Goal: Information Seeking & Learning: Check status

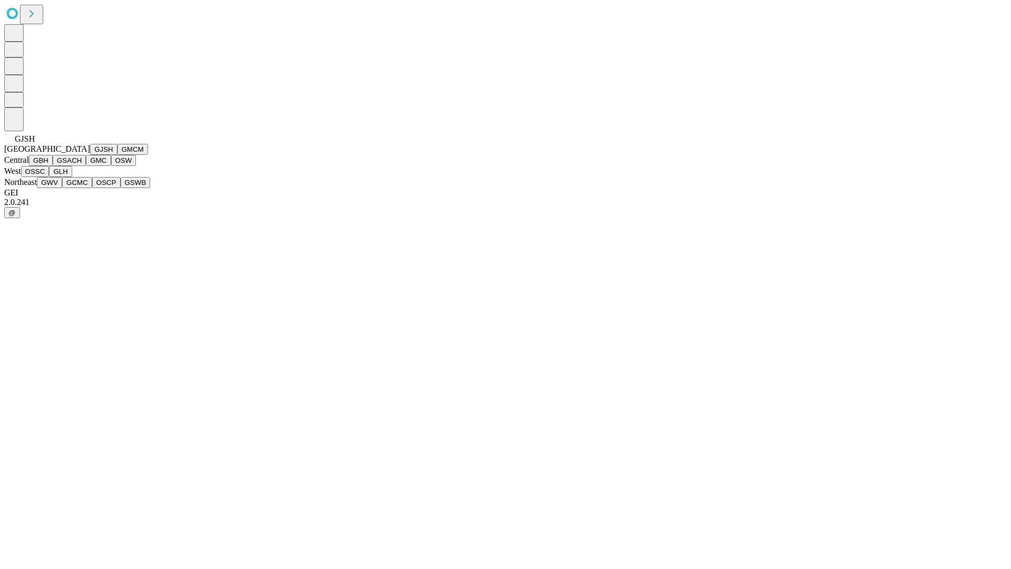
click at [90, 155] on button "GJSH" at bounding box center [103, 149] width 27 height 11
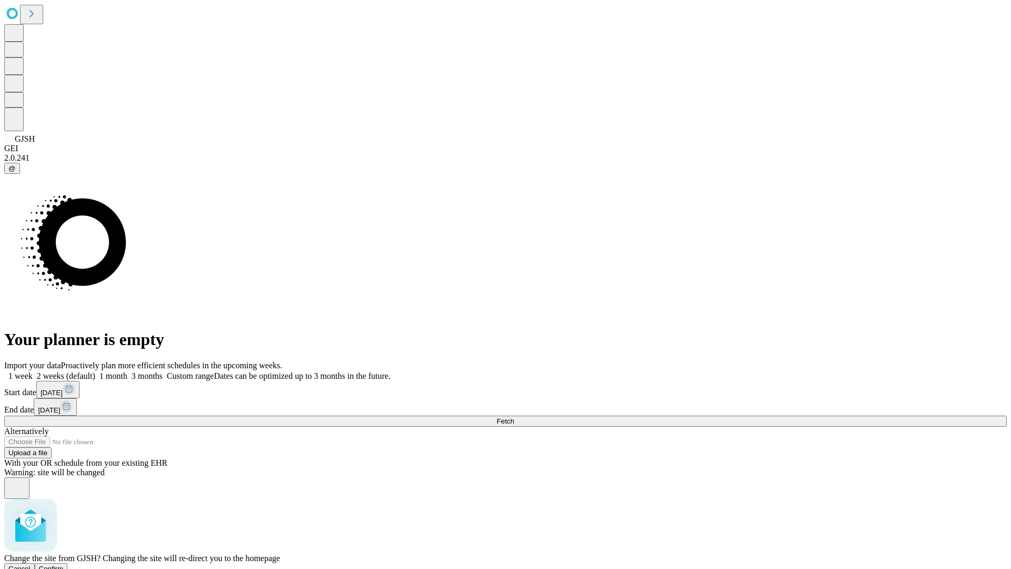
click at [64, 565] on span "Confirm" at bounding box center [51, 569] width 25 height 8
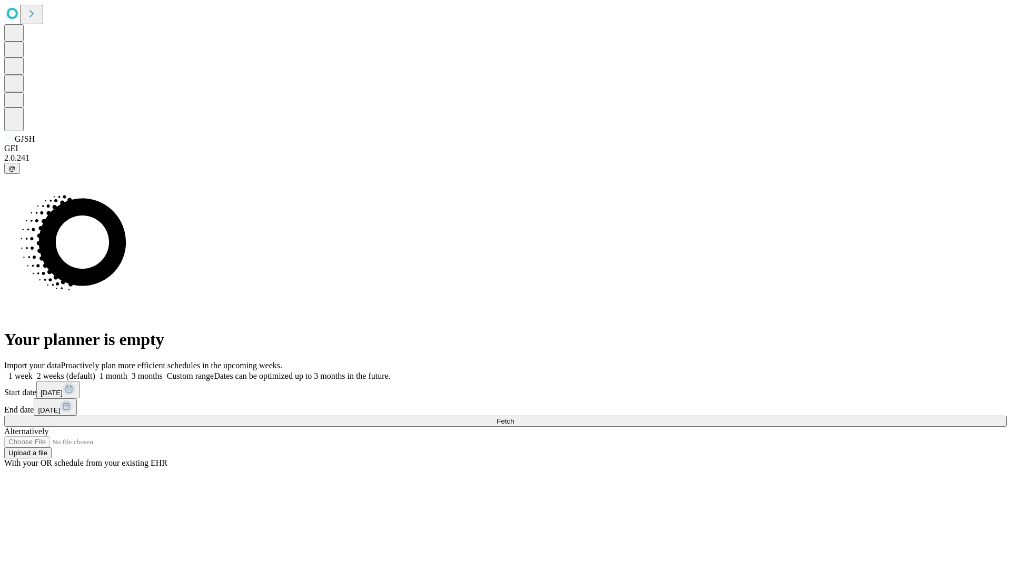
click at [127, 371] on label "1 month" at bounding box center [111, 375] width 32 height 9
click at [514, 417] on span "Fetch" at bounding box center [505, 421] width 17 height 8
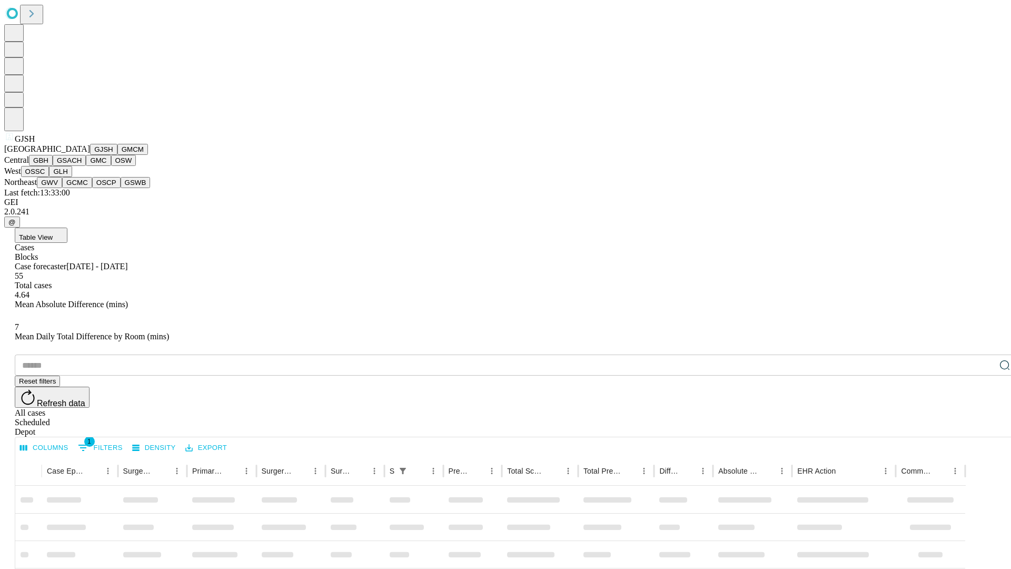
click at [117, 155] on button "GMCM" at bounding box center [132, 149] width 31 height 11
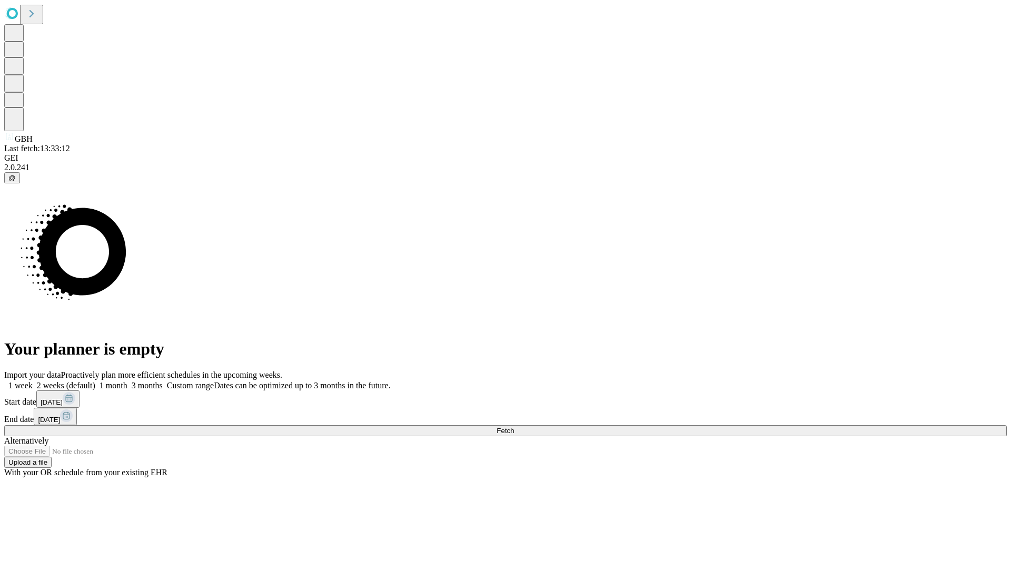
click at [127, 381] on label "1 month" at bounding box center [111, 385] width 32 height 9
click at [514, 427] on span "Fetch" at bounding box center [505, 431] width 17 height 8
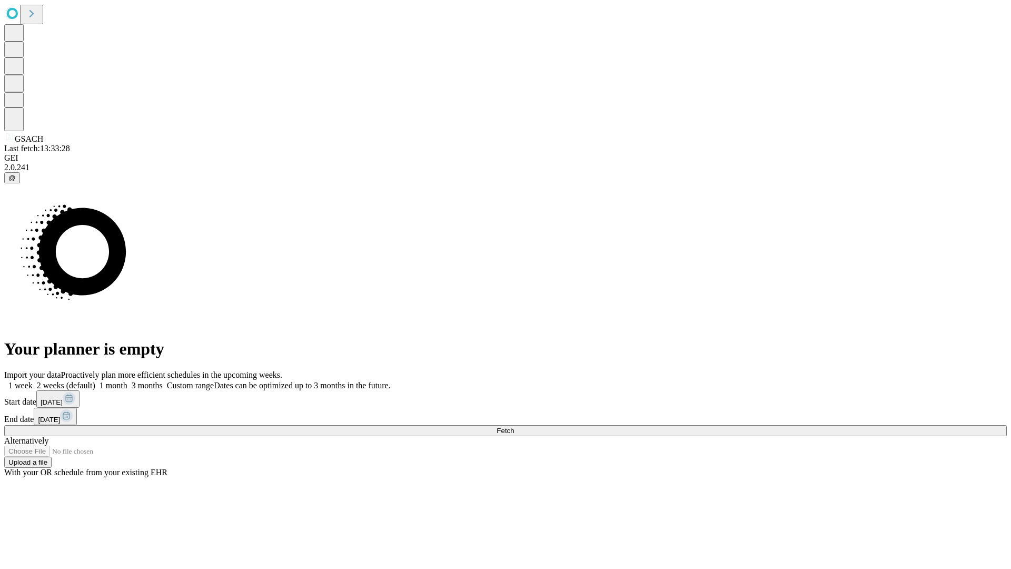
click at [127, 381] on label "1 month" at bounding box center [111, 385] width 32 height 9
click at [514, 427] on span "Fetch" at bounding box center [505, 431] width 17 height 8
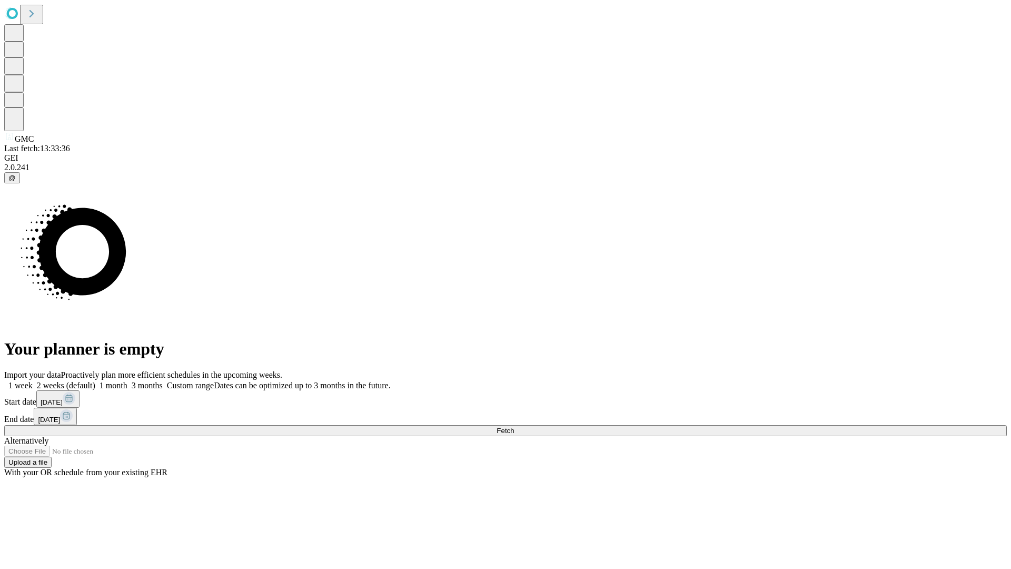
click at [127, 381] on label "1 month" at bounding box center [111, 385] width 32 height 9
click at [514, 427] on span "Fetch" at bounding box center [505, 431] width 17 height 8
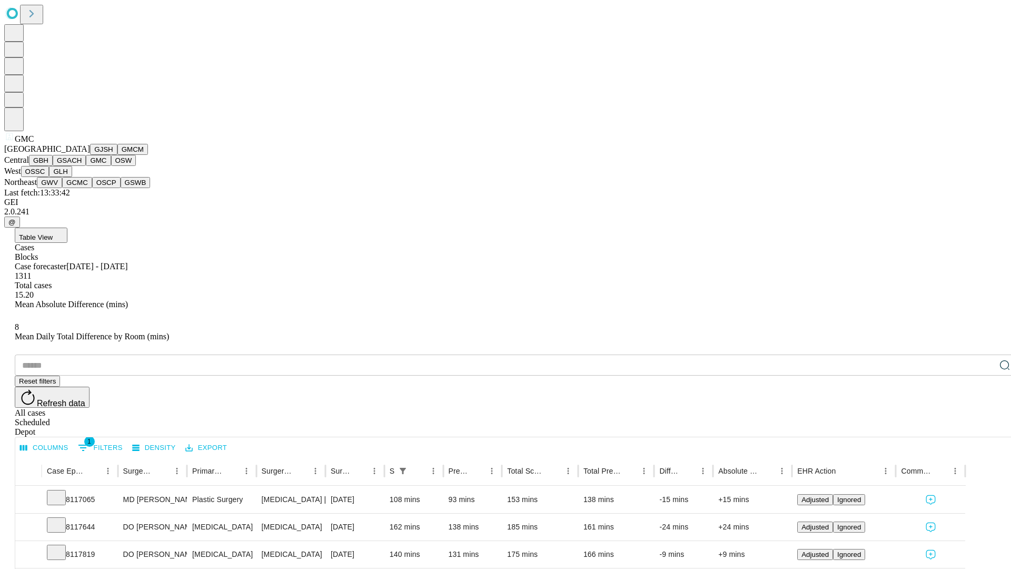
click at [111, 166] on button "OSW" at bounding box center [123, 160] width 25 height 11
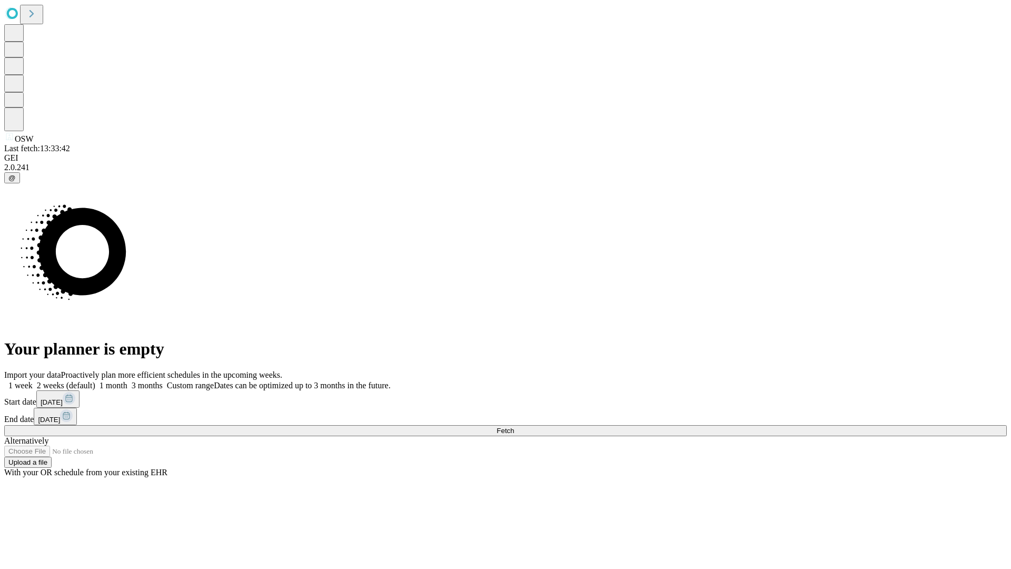
click at [127, 381] on label "1 month" at bounding box center [111, 385] width 32 height 9
click at [514, 427] on span "Fetch" at bounding box center [505, 431] width 17 height 8
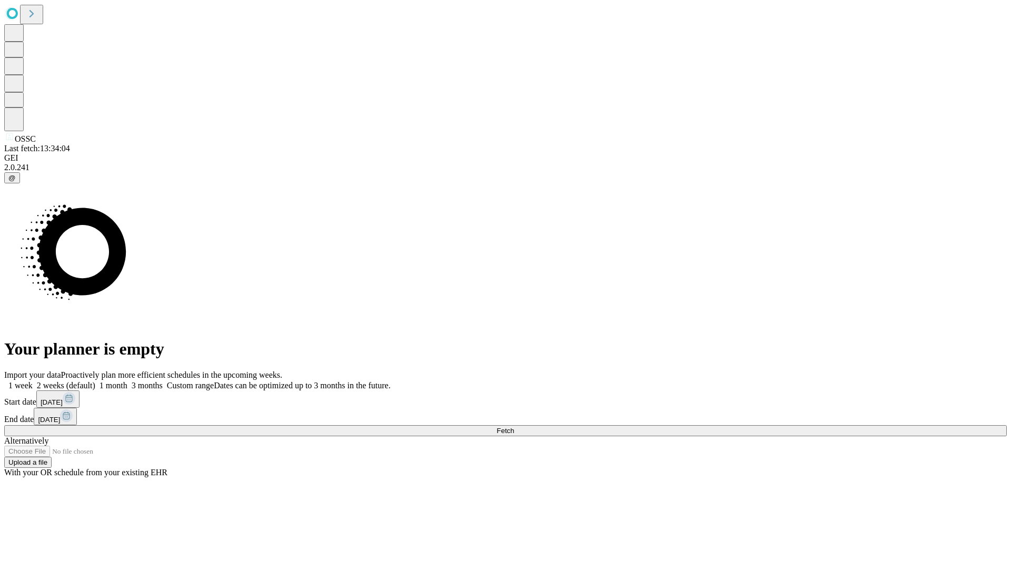
click at [514, 427] on span "Fetch" at bounding box center [505, 431] width 17 height 8
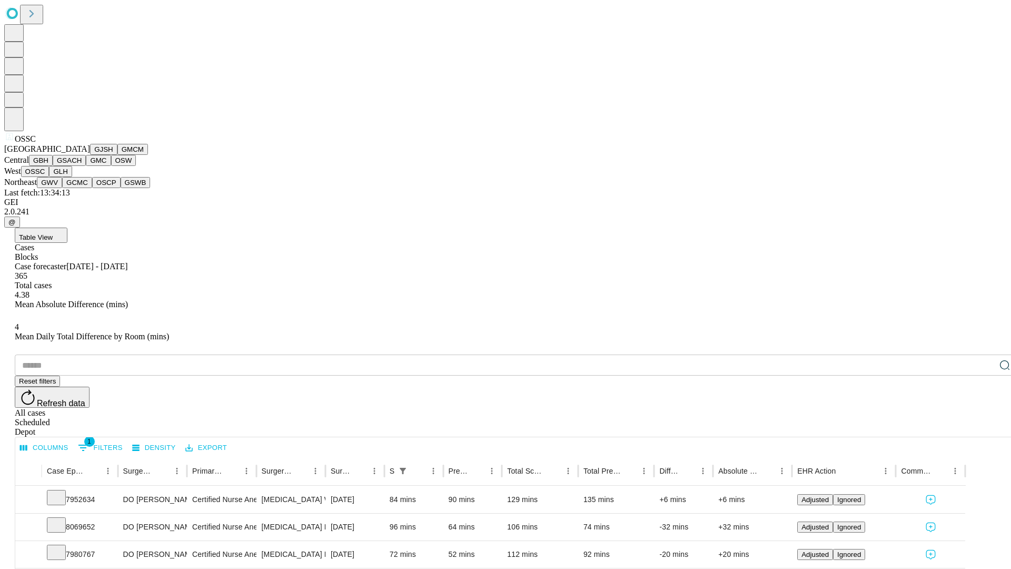
click at [72, 177] on button "GLH" at bounding box center [60, 171] width 23 height 11
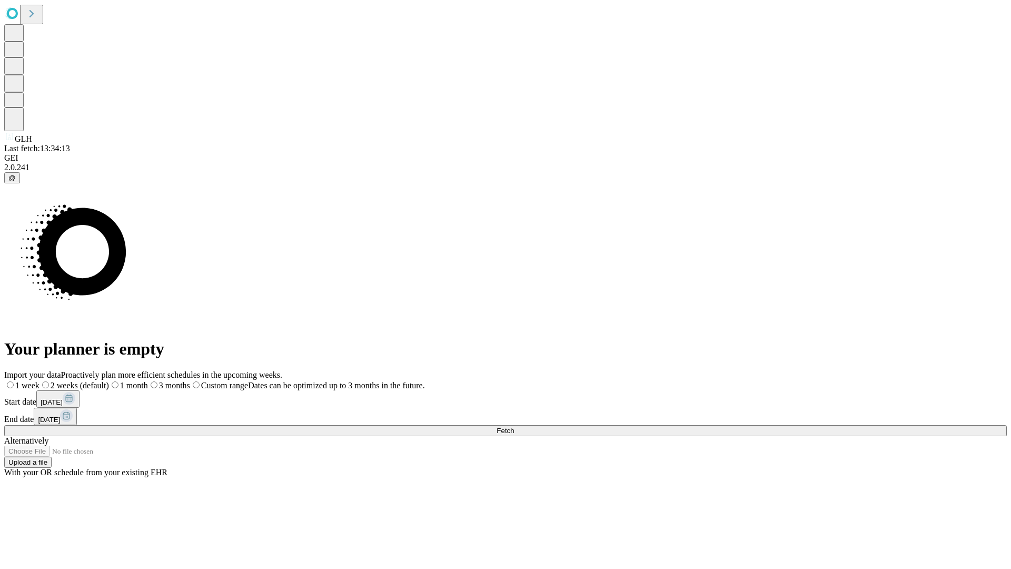
click at [148, 381] on label "1 month" at bounding box center [128, 385] width 39 height 9
click at [514, 427] on span "Fetch" at bounding box center [505, 431] width 17 height 8
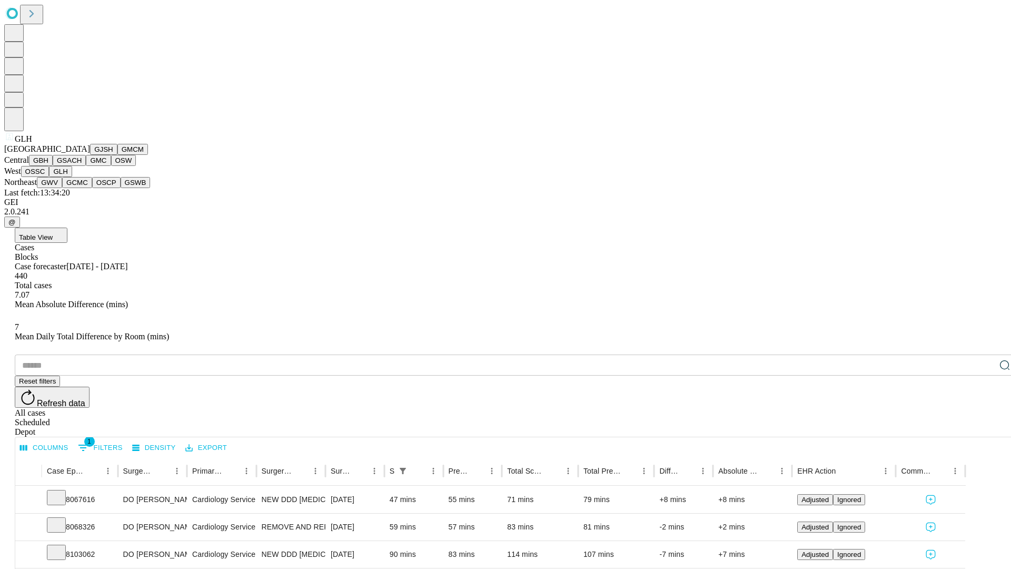
click at [62, 188] on button "GWV" at bounding box center [49, 182] width 25 height 11
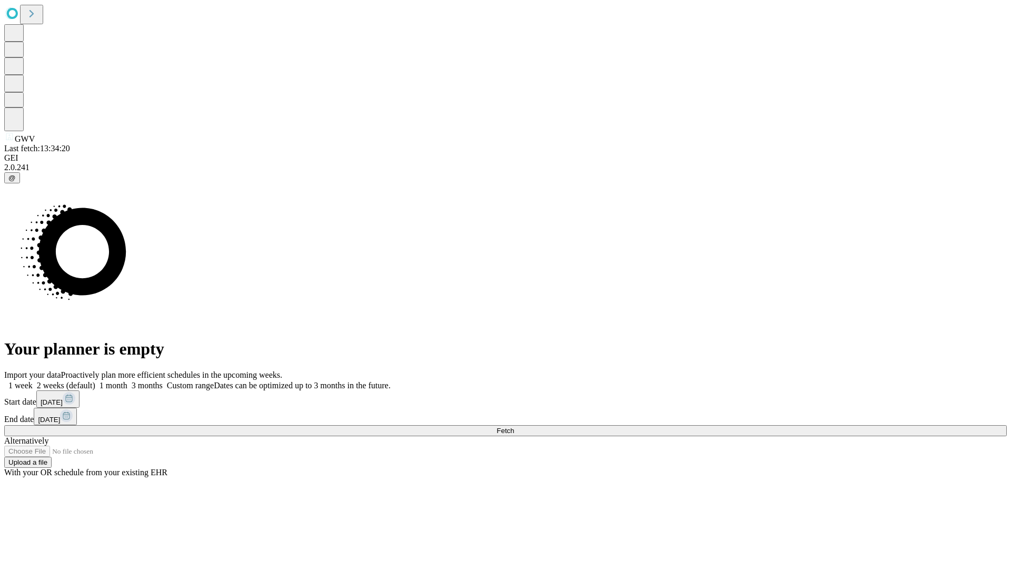
click at [127, 381] on label "1 month" at bounding box center [111, 385] width 32 height 9
click at [514, 427] on span "Fetch" at bounding box center [505, 431] width 17 height 8
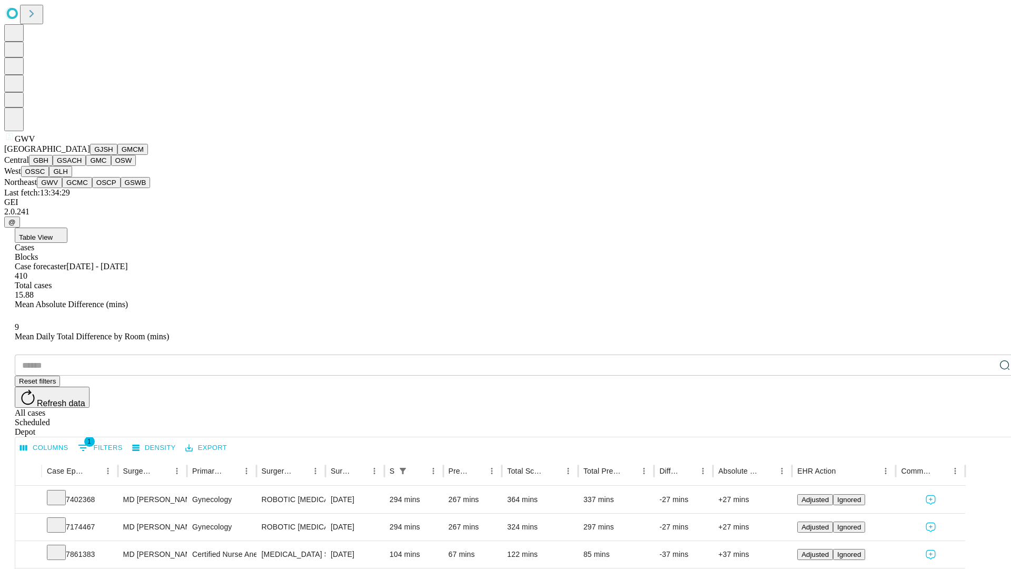
click at [82, 188] on button "GCMC" at bounding box center [77, 182] width 30 height 11
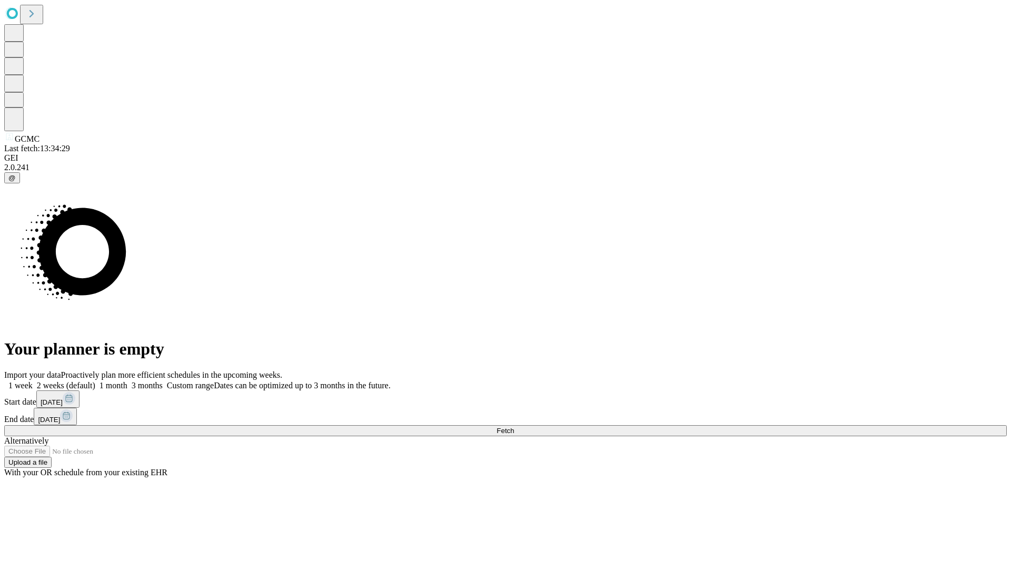
click at [127, 381] on label "1 month" at bounding box center [111, 385] width 32 height 9
click at [514, 427] on span "Fetch" at bounding box center [505, 431] width 17 height 8
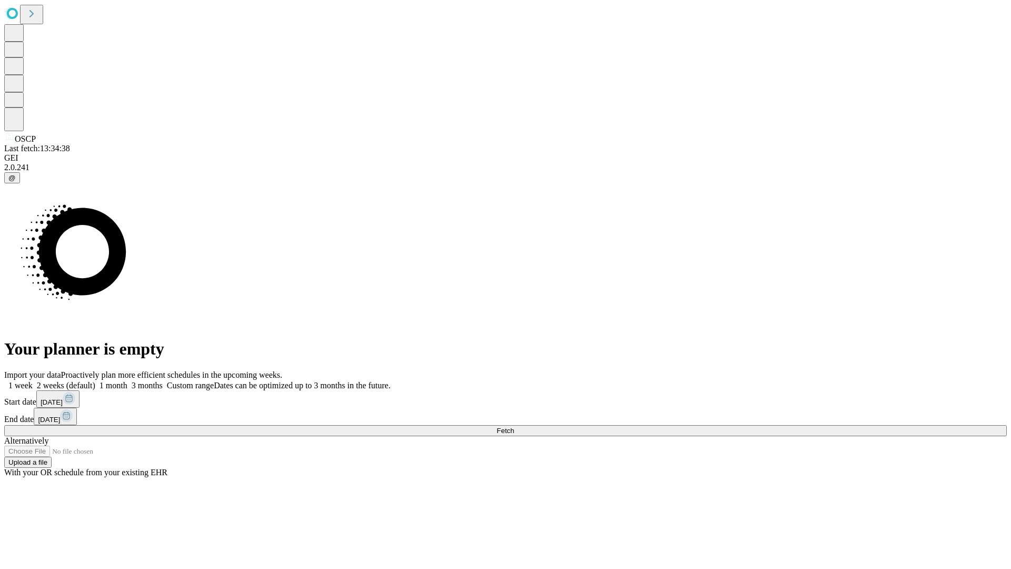
click at [514, 427] on span "Fetch" at bounding box center [505, 431] width 17 height 8
